Goal: Task Accomplishment & Management: Manage account settings

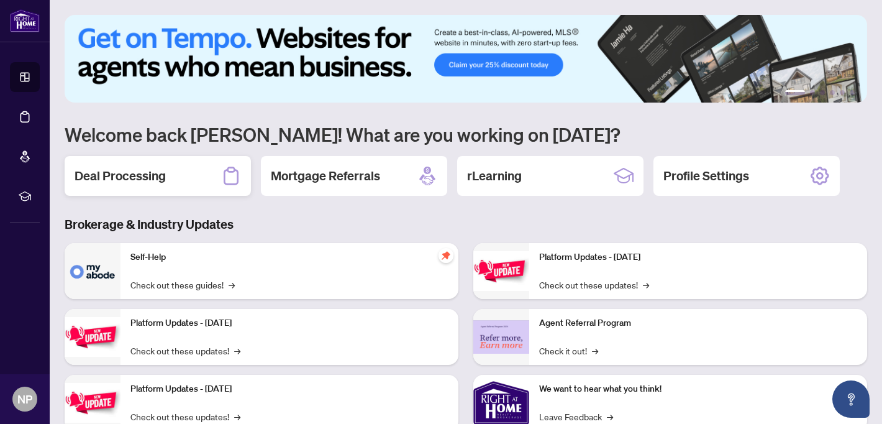
click at [178, 173] on div "Deal Processing" at bounding box center [158, 176] width 186 height 40
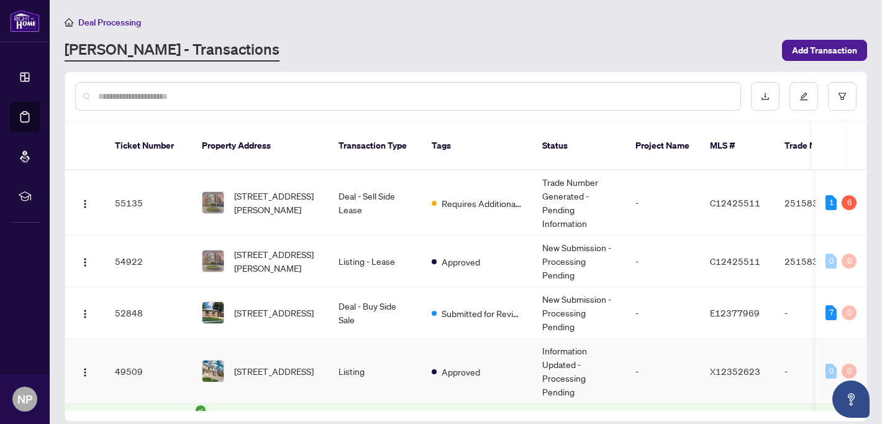
click at [258, 364] on span "[STREET_ADDRESS]" at bounding box center [274, 371] width 80 height 14
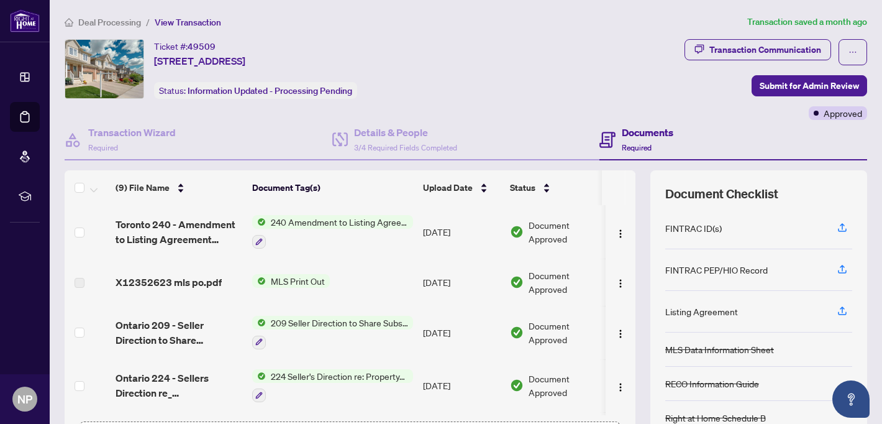
scroll to position [96, 0]
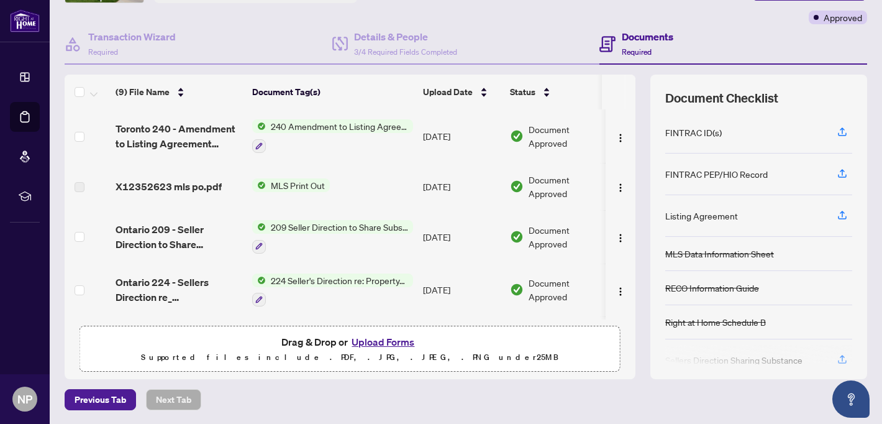
click at [366, 340] on button "Upload Forms" at bounding box center [383, 342] width 70 height 16
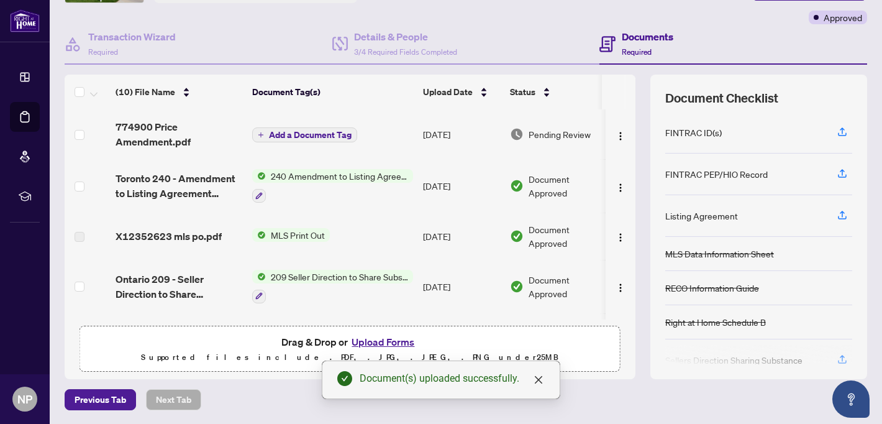
click at [304, 133] on span "Add a Document Tag" at bounding box center [310, 134] width 83 height 9
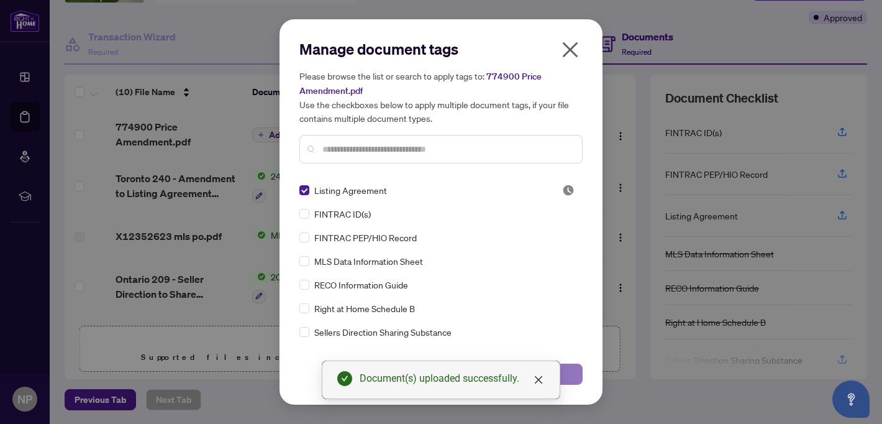
click at [580, 370] on button "Save" at bounding box center [514, 373] width 138 height 21
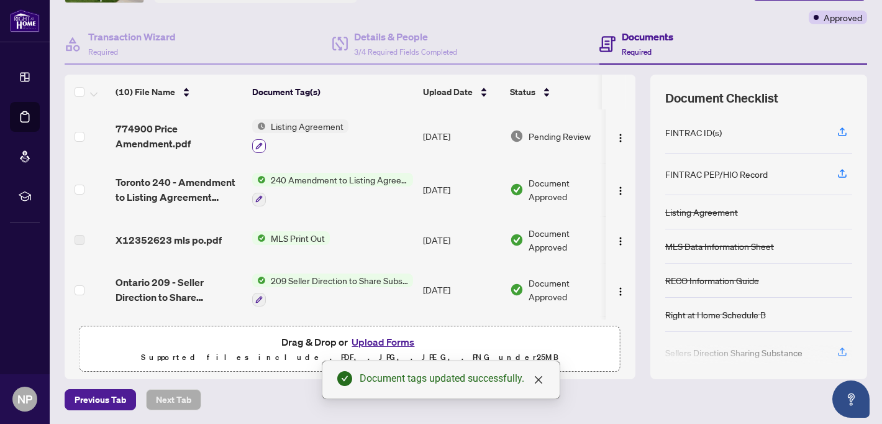
click at [260, 144] on icon "button" at bounding box center [258, 145] width 7 height 7
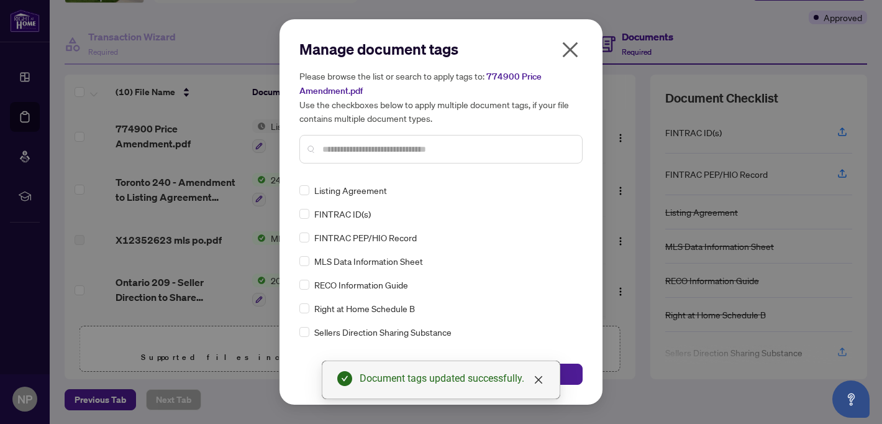
click at [351, 152] on input "text" at bounding box center [447, 149] width 250 height 14
type input "*"
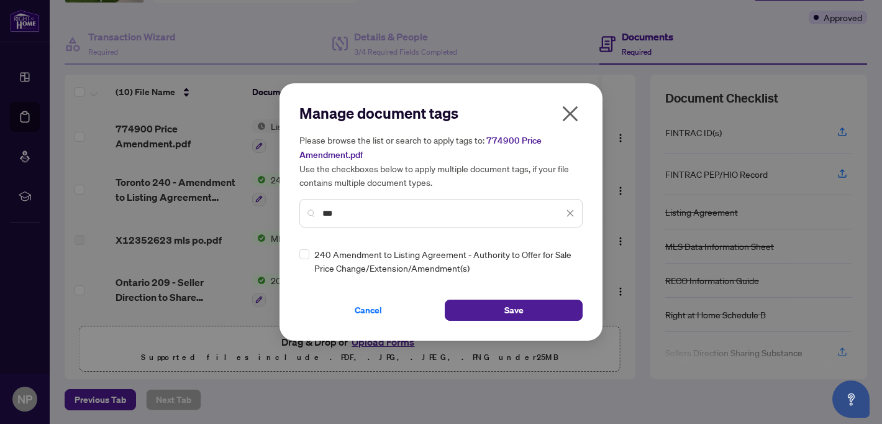
type input "***"
click at [310, 255] on div "240 Amendment to Listing Agreement - Authority to Offer for Sale Price Change/E…" at bounding box center [437, 260] width 276 height 27
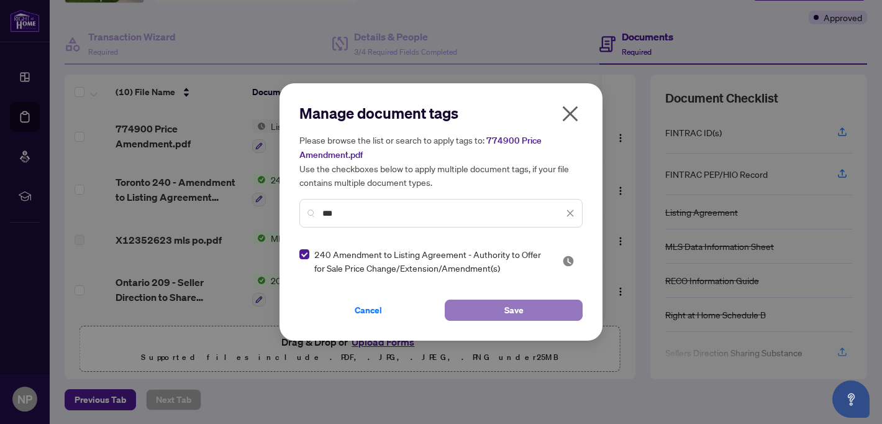
click at [543, 312] on button "Save" at bounding box center [514, 309] width 138 height 21
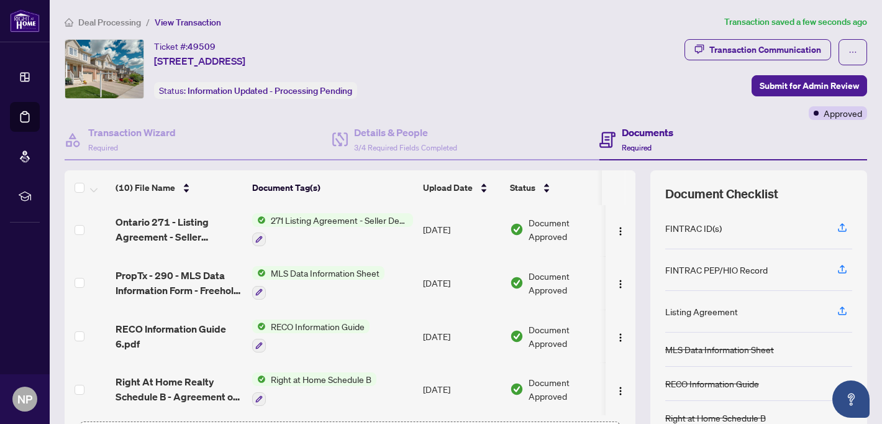
scroll to position [0, 0]
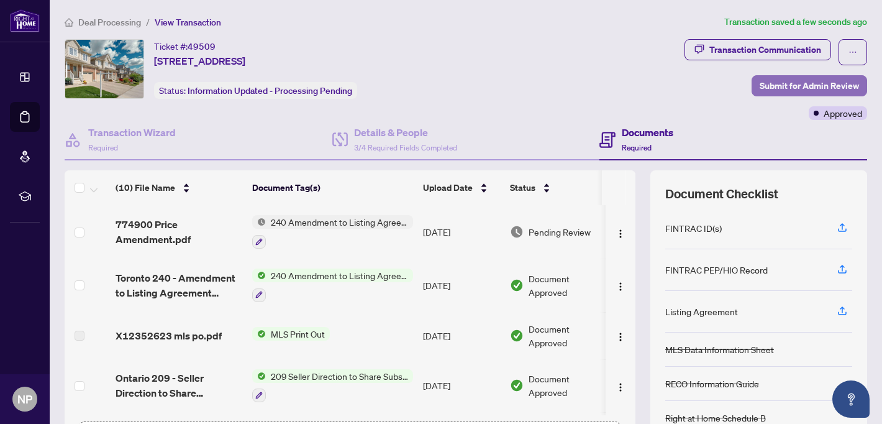
click at [859, 89] on span "Submit for Admin Review" at bounding box center [809, 86] width 99 height 20
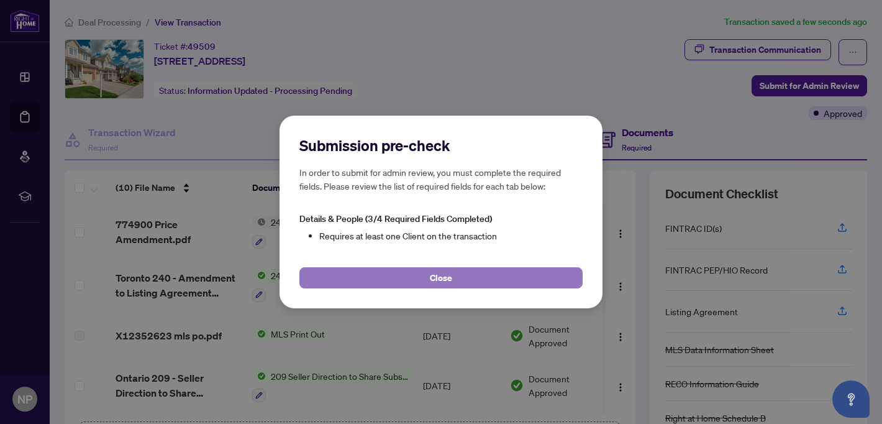
click at [494, 270] on button "Close" at bounding box center [440, 277] width 283 height 21
